Goal: Task Accomplishment & Management: Use online tool/utility

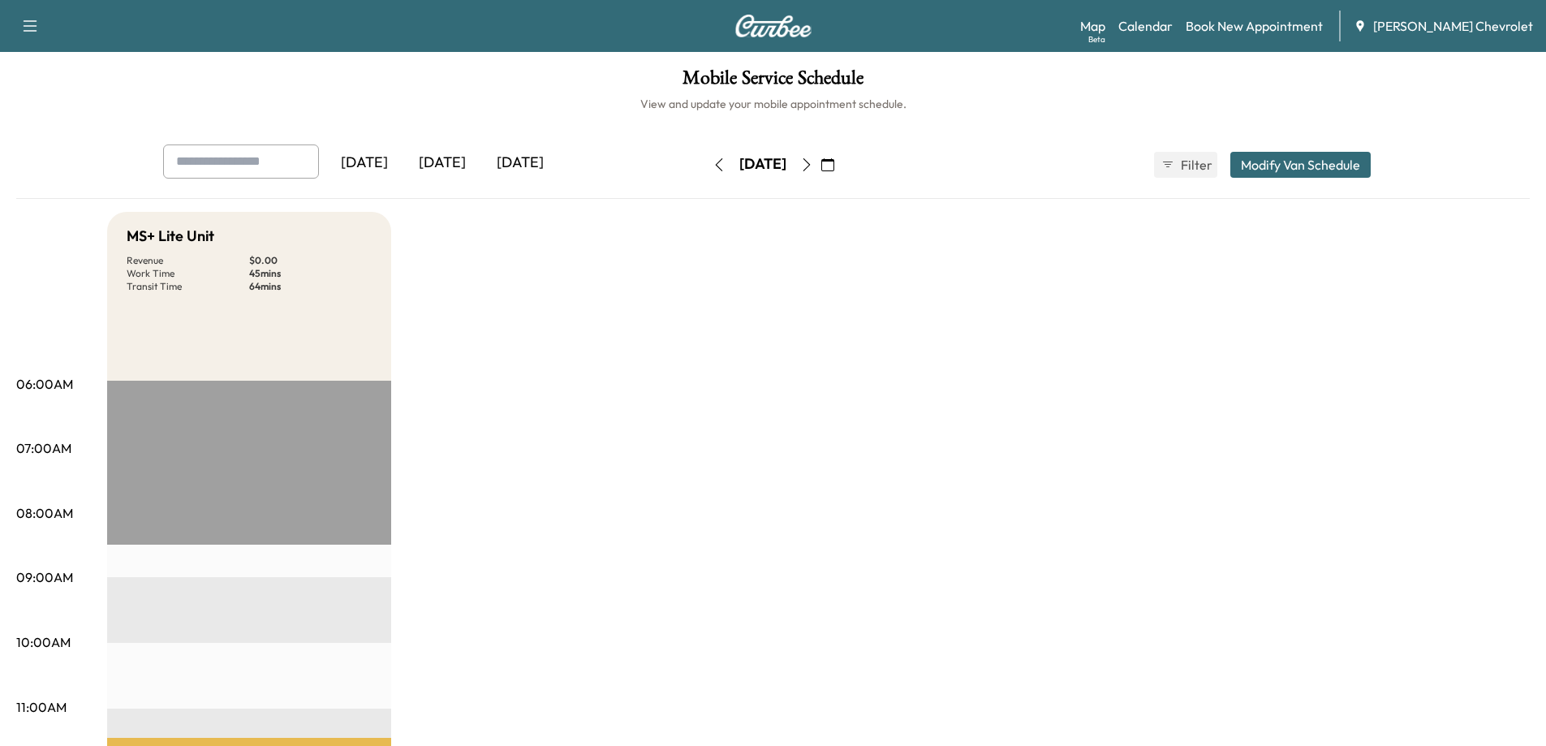
click at [834, 170] on icon "button" at bounding box center [827, 164] width 13 height 13
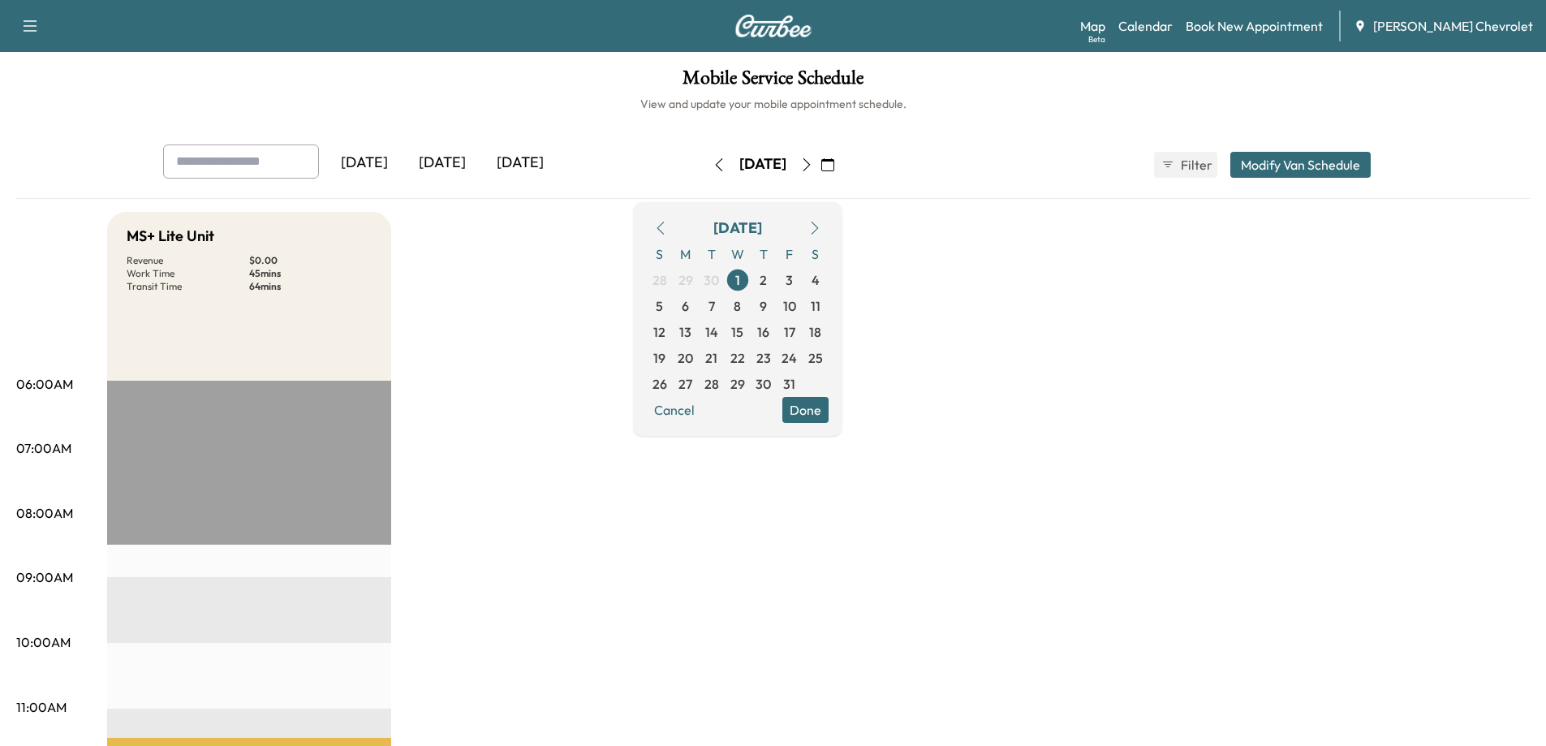
click at [667, 230] on icon "button" at bounding box center [660, 228] width 13 height 13
click at [689, 304] on span "8" at bounding box center [685, 305] width 7 height 19
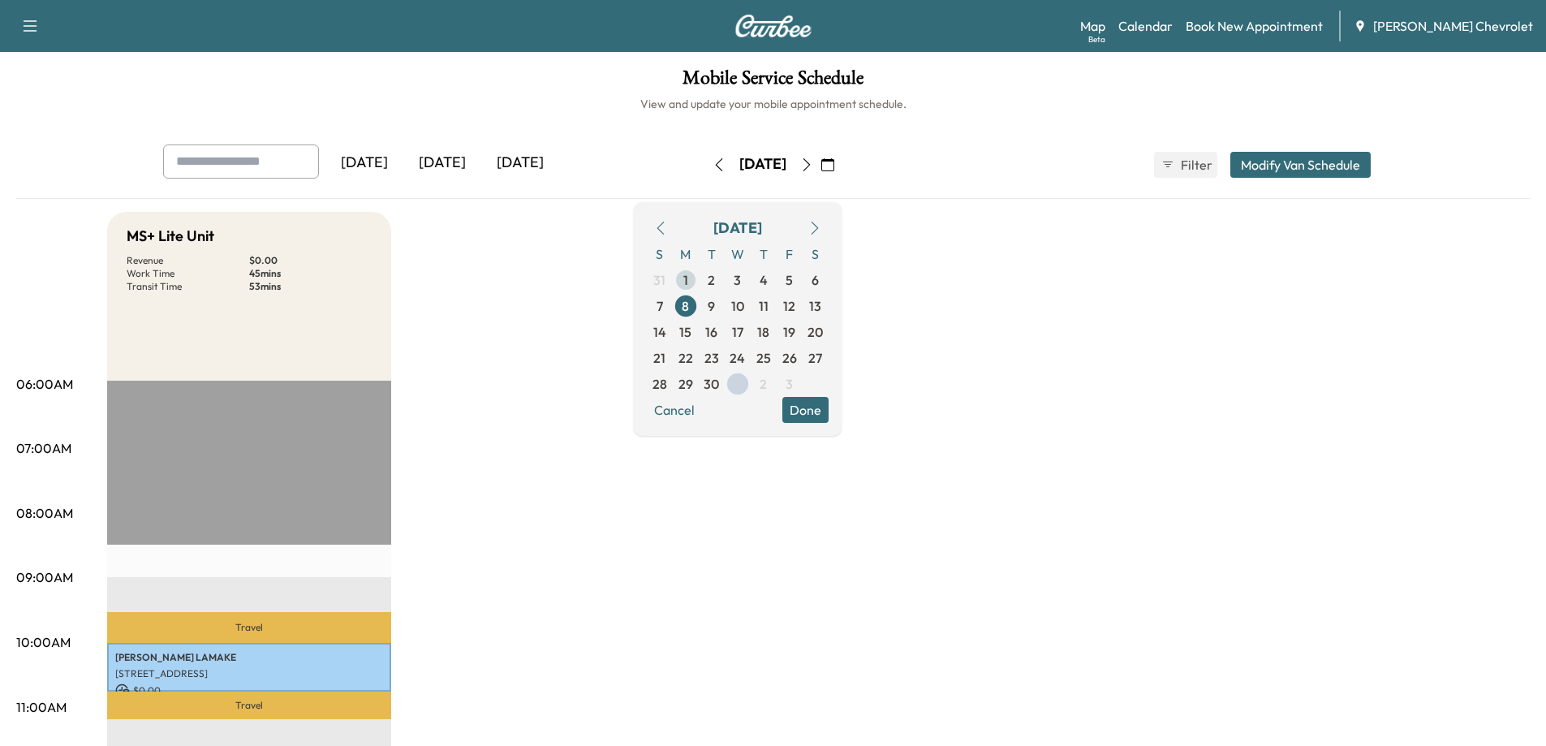
click at [699, 281] on span "1" at bounding box center [686, 280] width 26 height 26
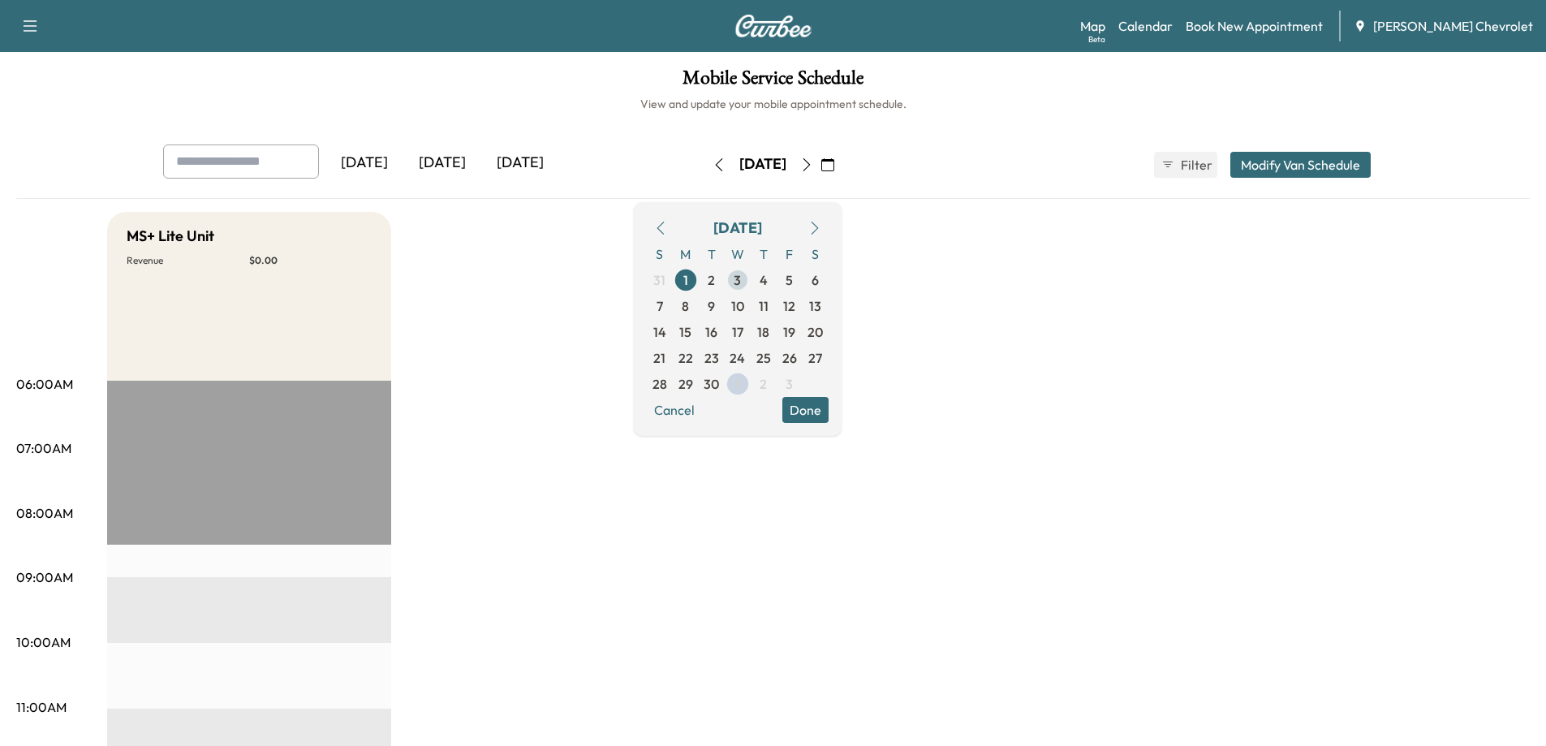
click at [741, 277] on span "3" at bounding box center [737, 279] width 7 height 19
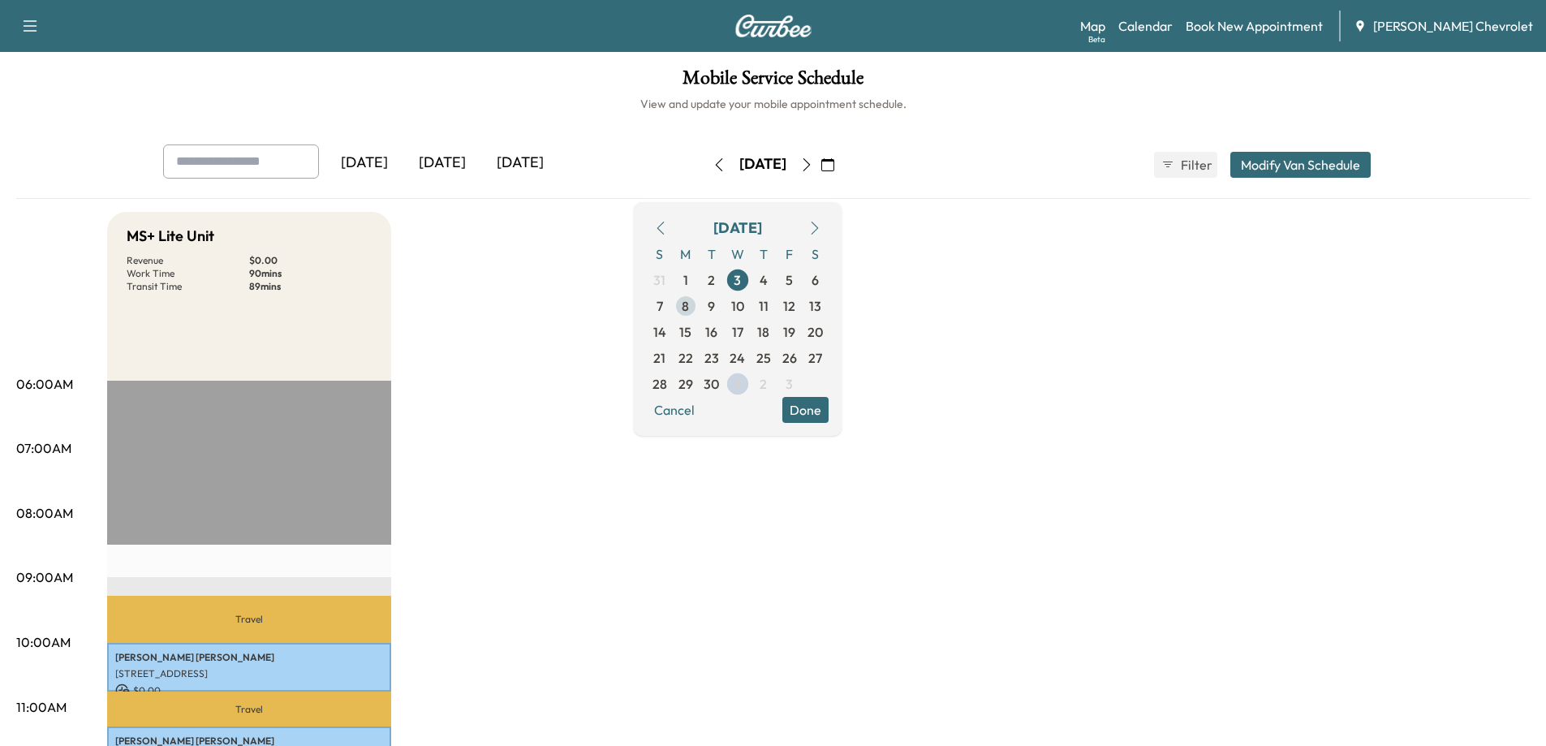
click at [689, 308] on span "8" at bounding box center [685, 305] width 7 height 19
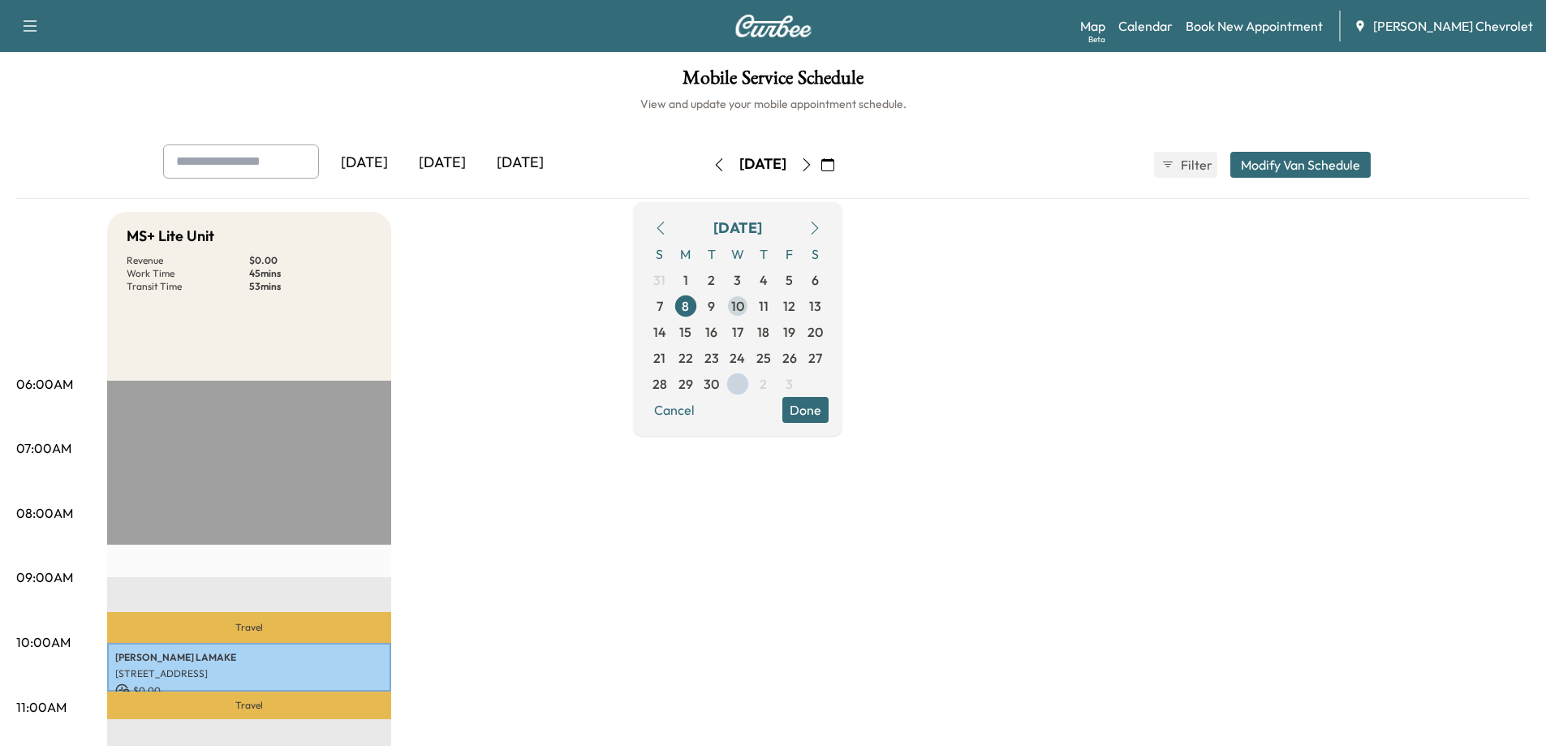
click at [744, 306] on span "10" at bounding box center [737, 305] width 13 height 19
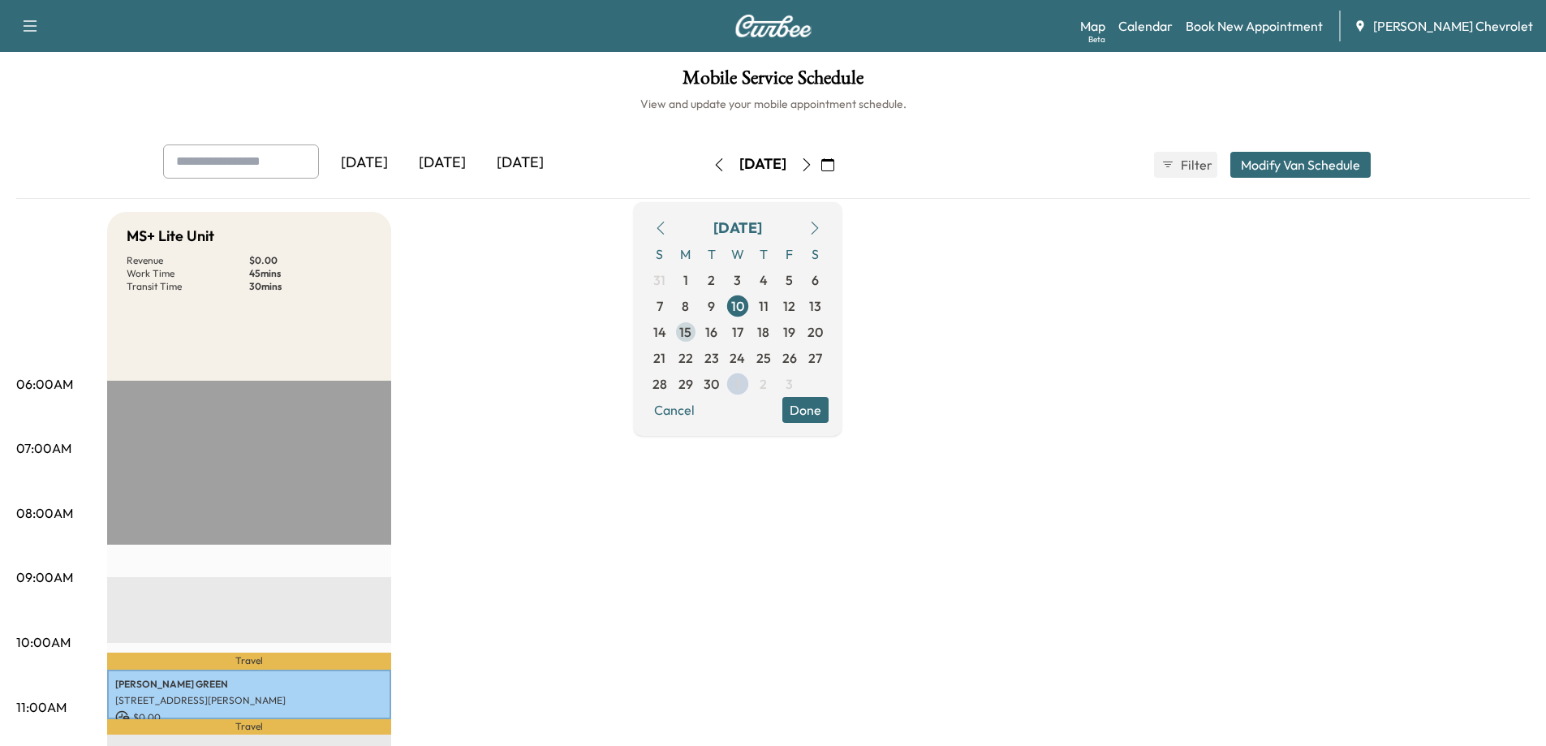
click at [692, 334] on span "15" at bounding box center [685, 331] width 12 height 19
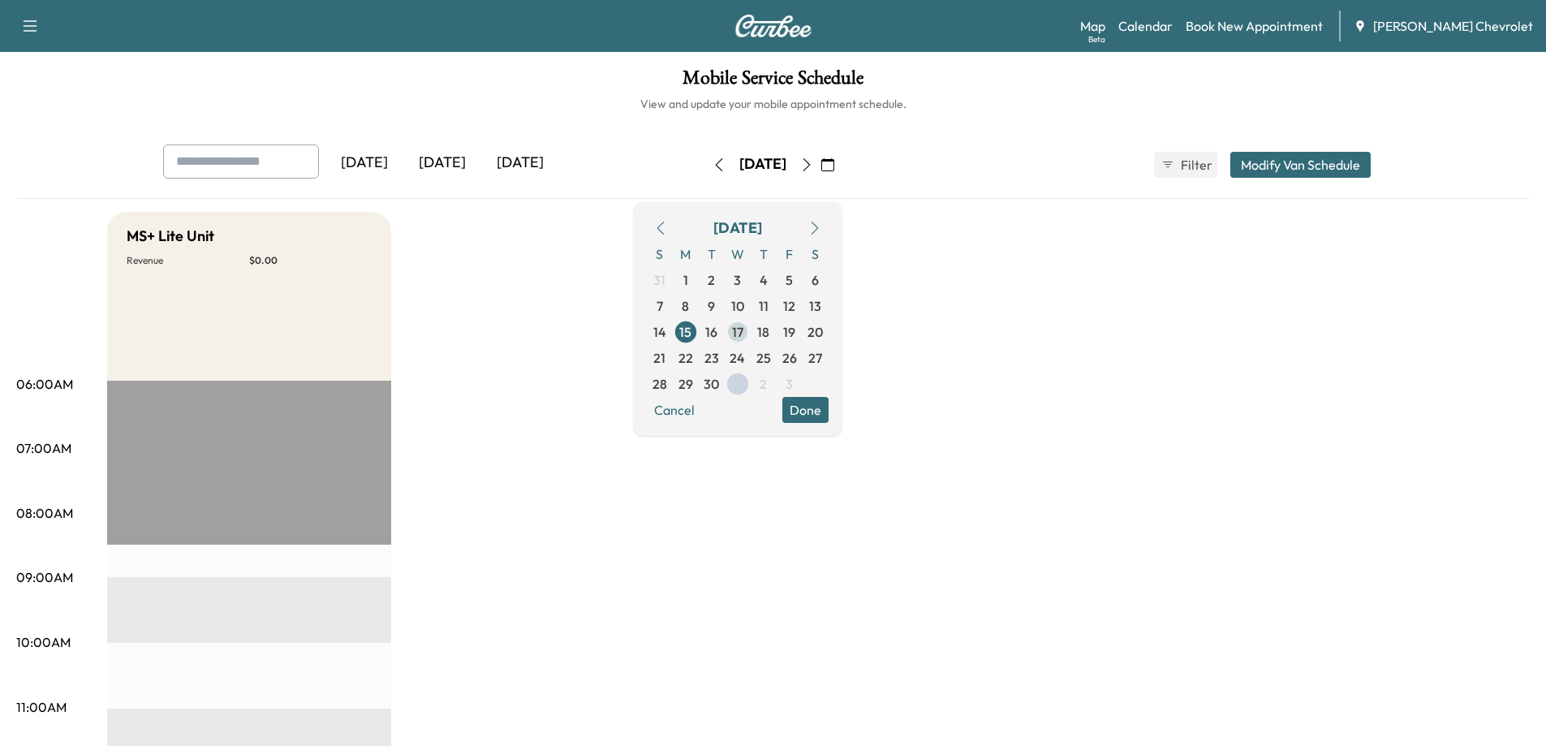
click at [743, 334] on span "17" at bounding box center [737, 331] width 11 height 19
click at [693, 355] on span "22" at bounding box center [686, 357] width 15 height 19
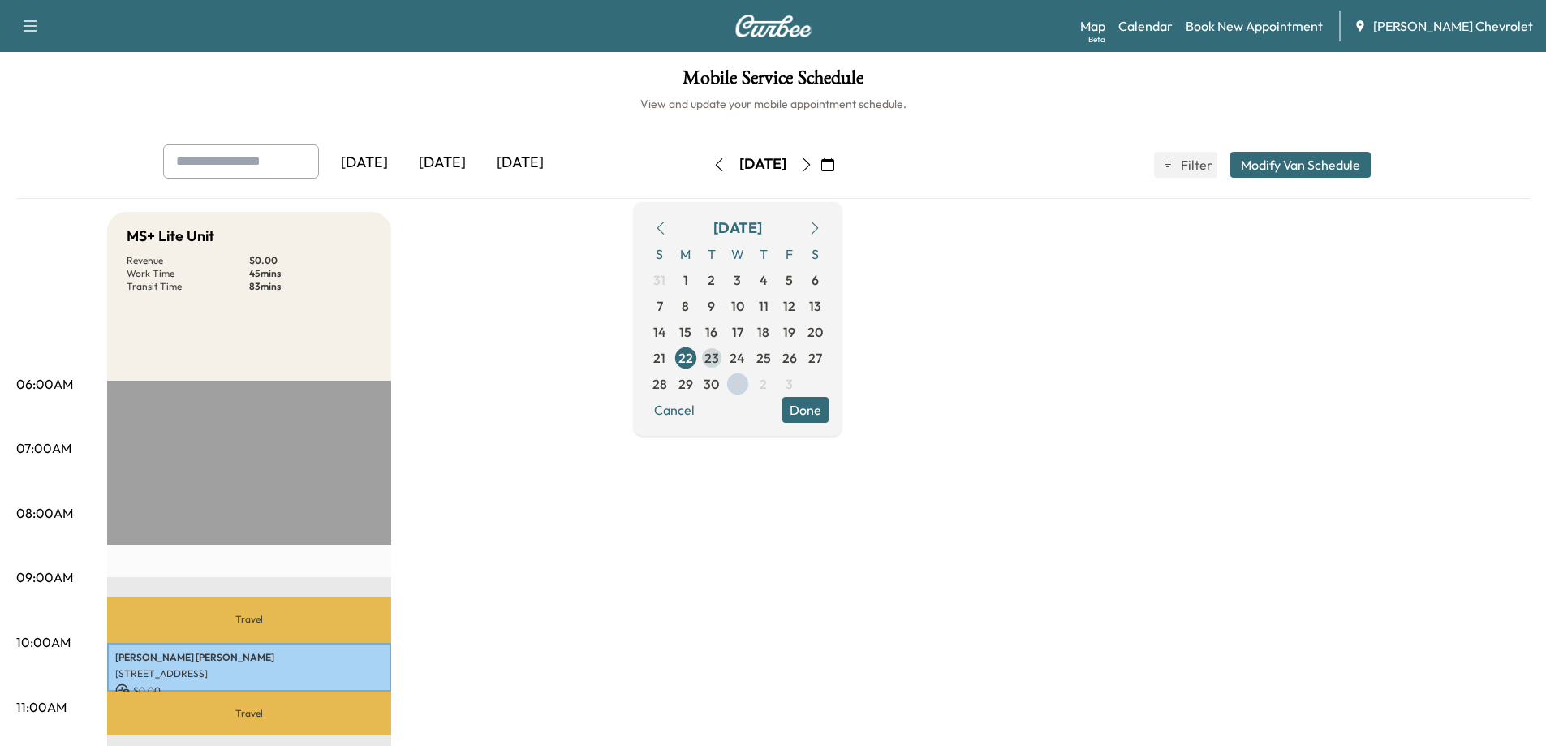
click at [745, 352] on span "24" at bounding box center [737, 357] width 15 height 19
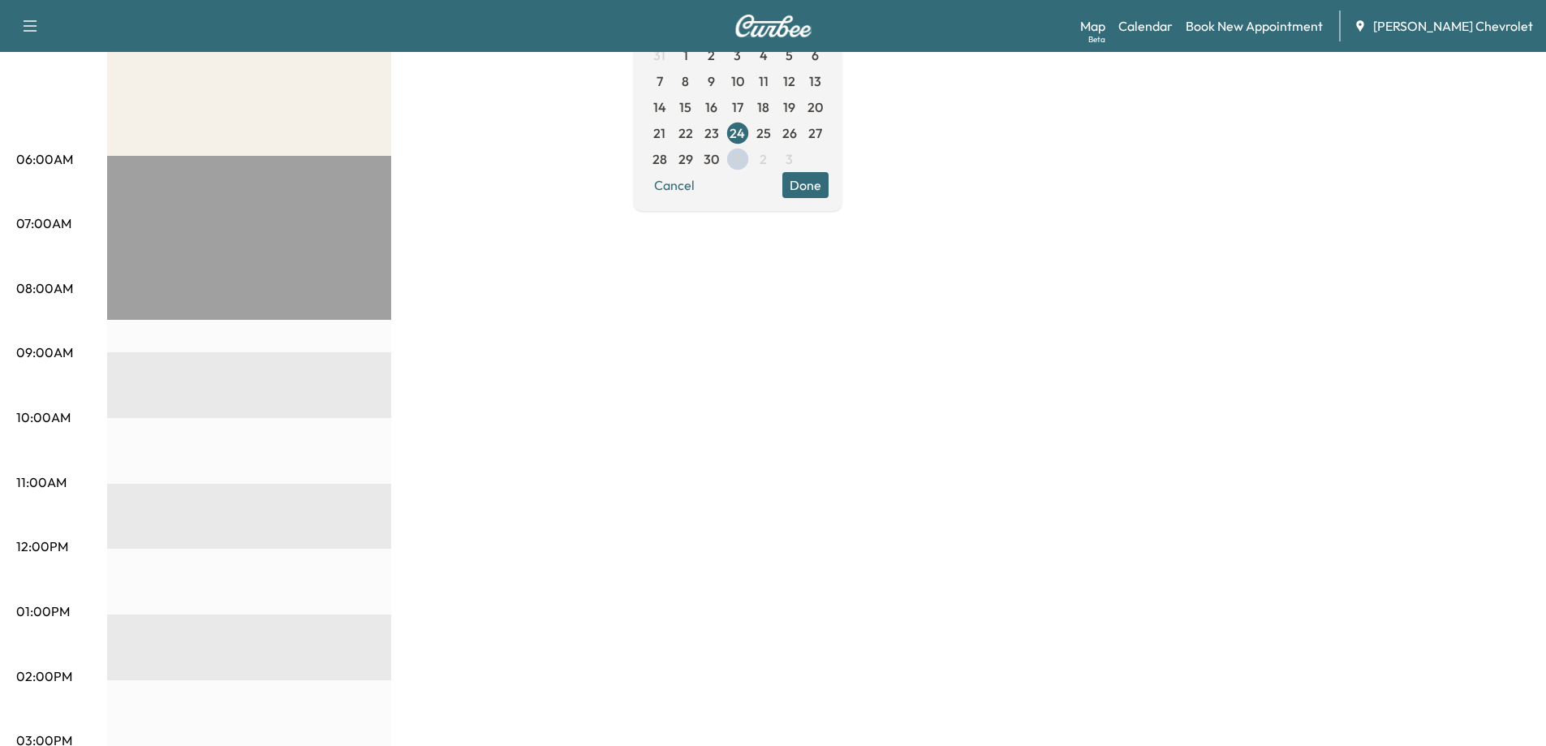
scroll to position [243, 0]
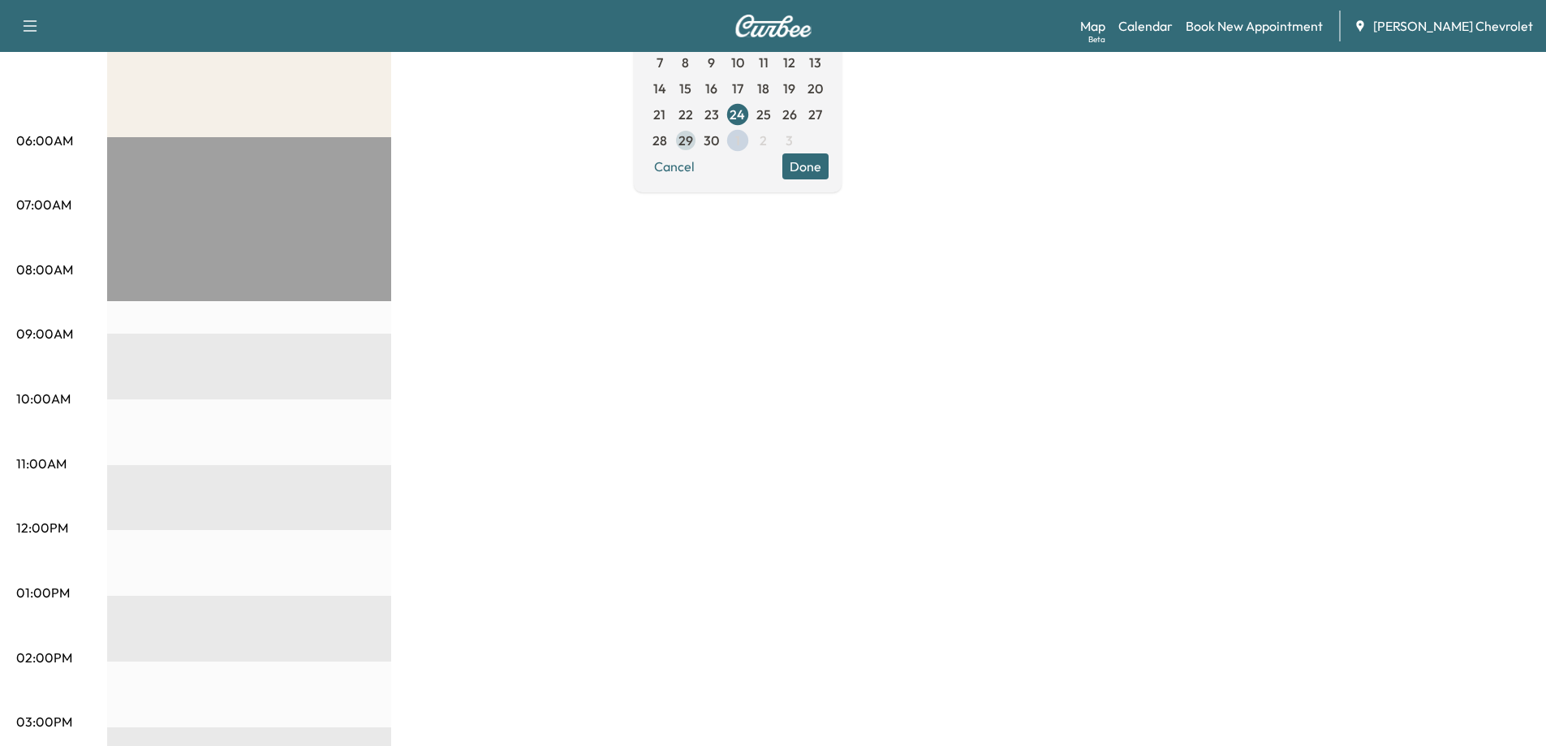
click at [693, 132] on span "29" at bounding box center [686, 140] width 15 height 19
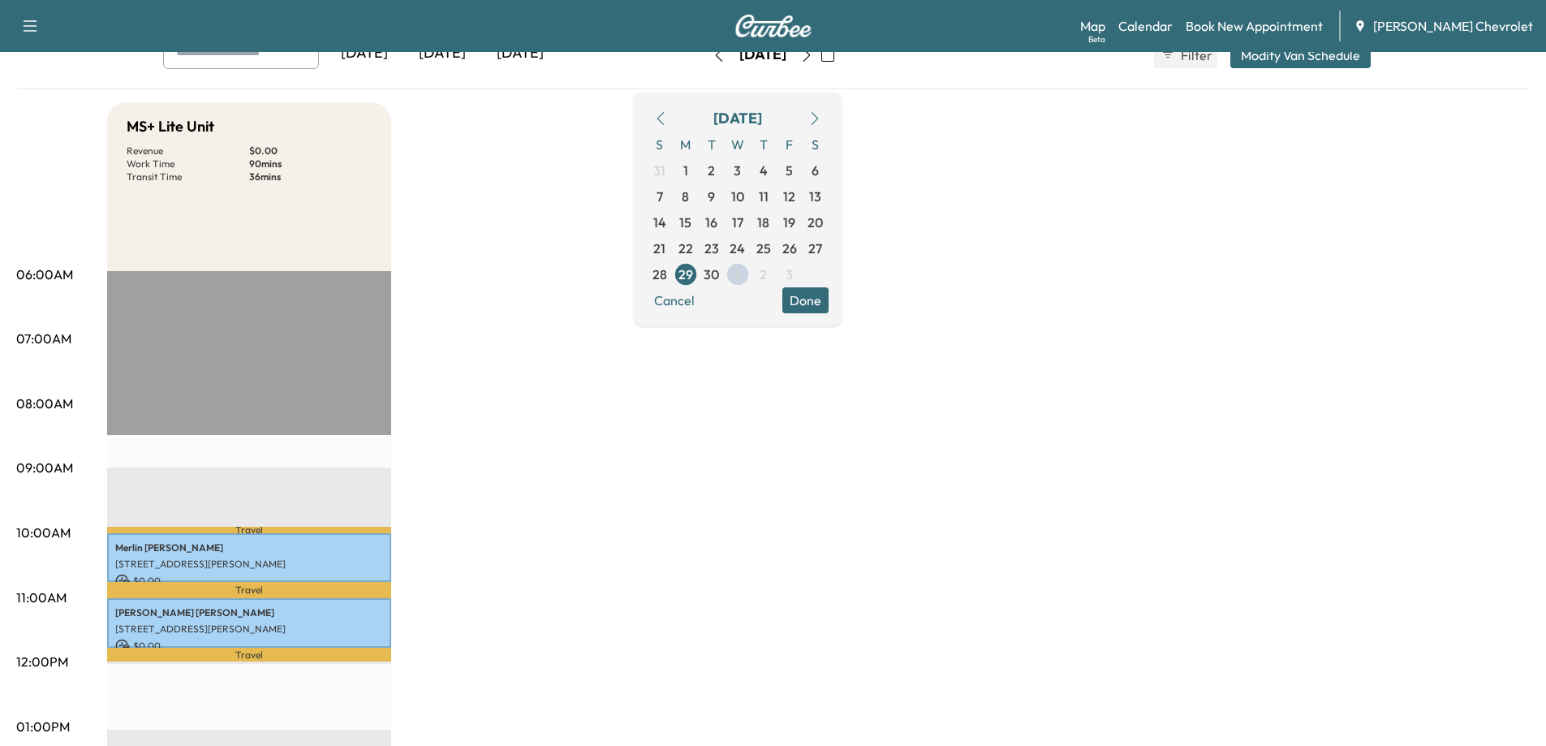
scroll to position [81, 0]
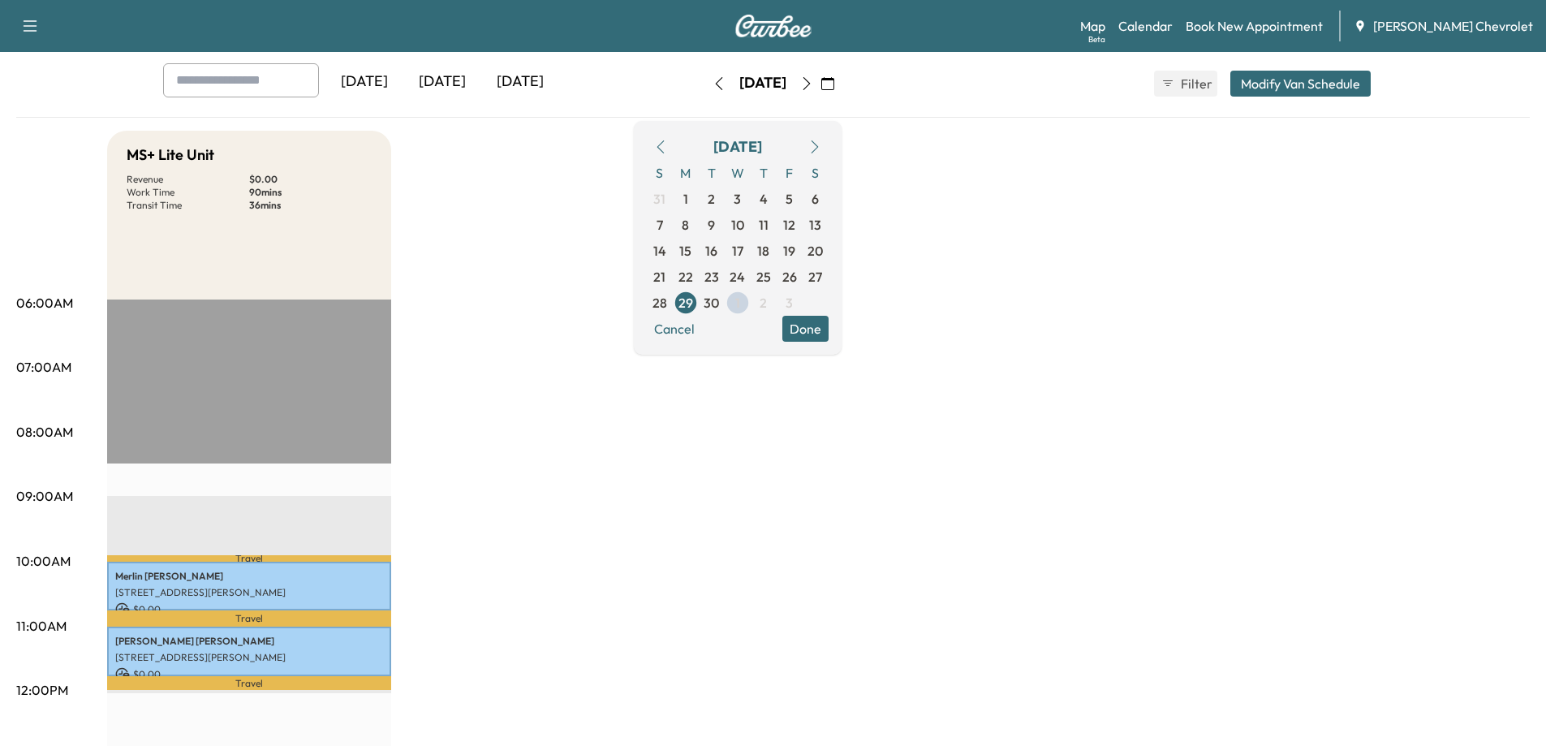
click at [821, 143] on icon "button" at bounding box center [814, 146] width 13 height 13
click at [693, 196] on span "29" at bounding box center [686, 198] width 15 height 19
click at [821, 147] on icon "button" at bounding box center [814, 146] width 13 height 13
click at [740, 201] on span "1" at bounding box center [737, 198] width 5 height 19
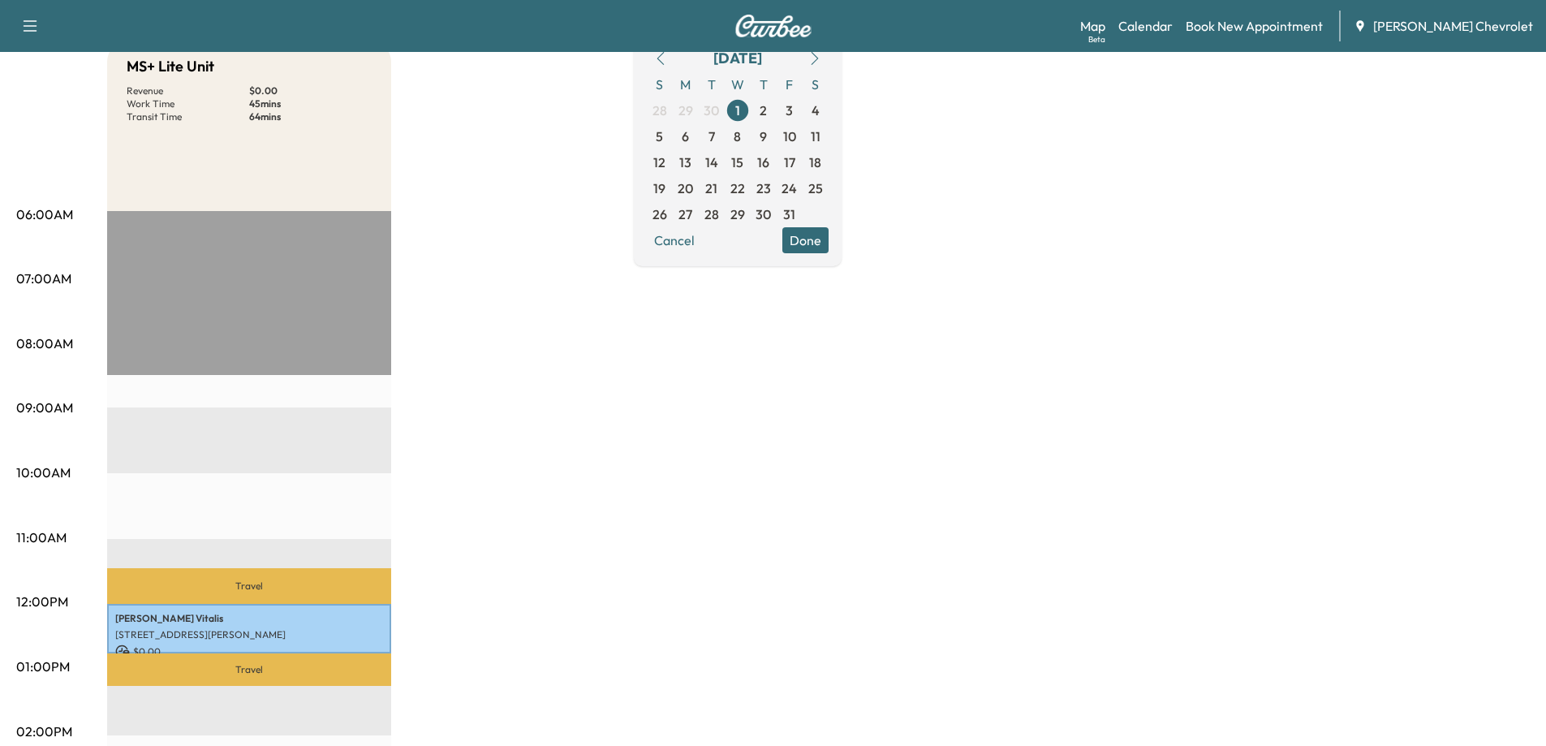
scroll to position [162, 0]
